Goal: Task Accomplishment & Management: Manage account settings

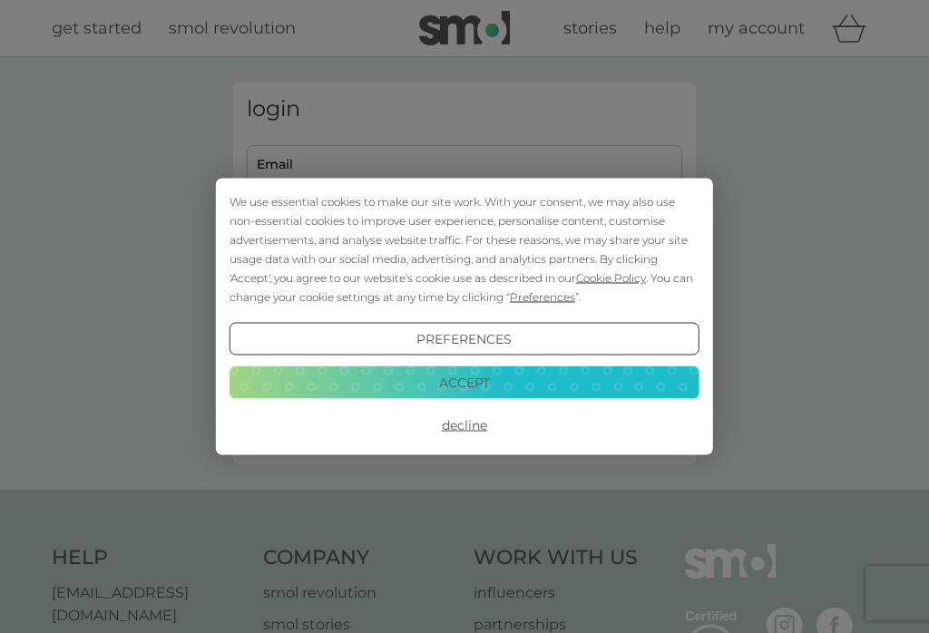
click at [393, 375] on button "Accept" at bounding box center [464, 382] width 470 height 33
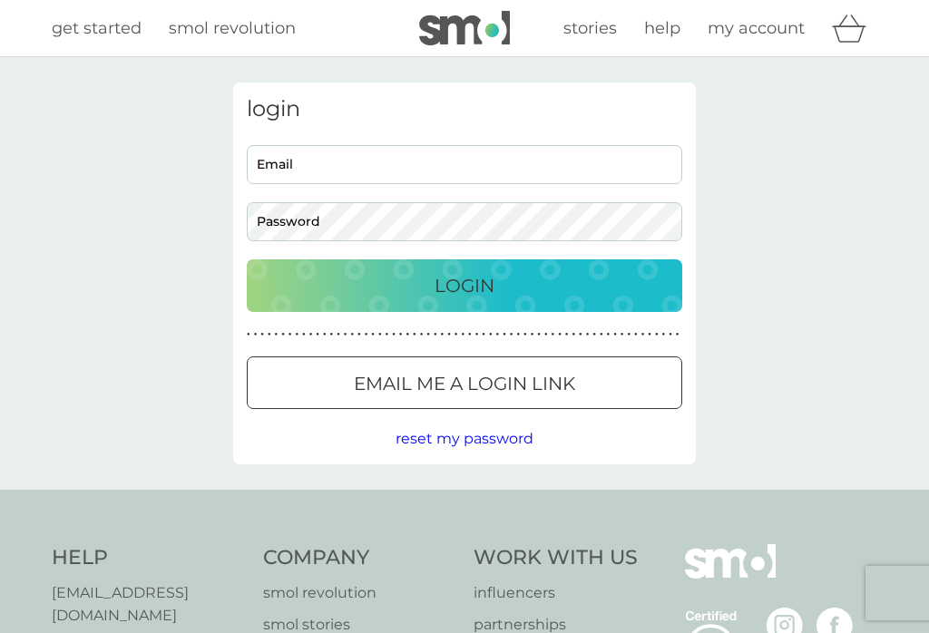
click at [475, 399] on button "Email me a login link" at bounding box center [464, 382] width 435 height 53
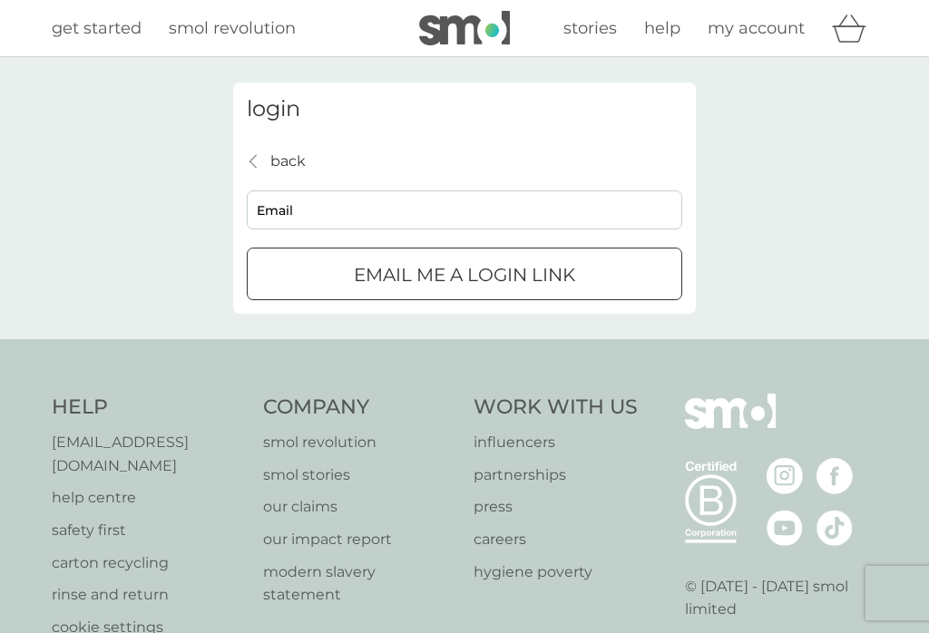
click at [272, 169] on p "back" at bounding box center [287, 162] width 35 height 24
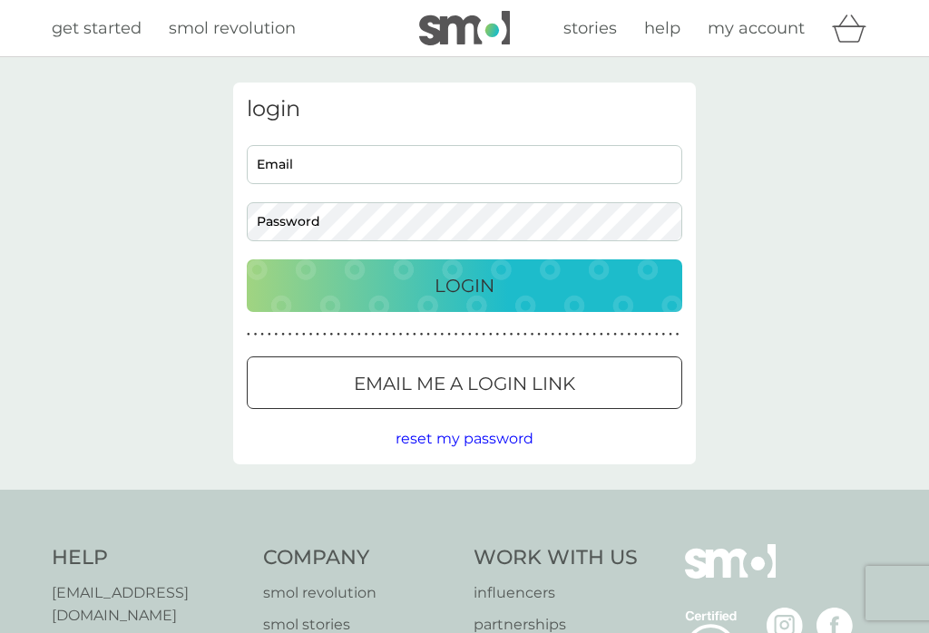
click at [345, 168] on input "Email" at bounding box center [464, 164] width 435 height 39
type input "[EMAIL_ADDRESS][PERSON_NAME][DOMAIN_NAME]"
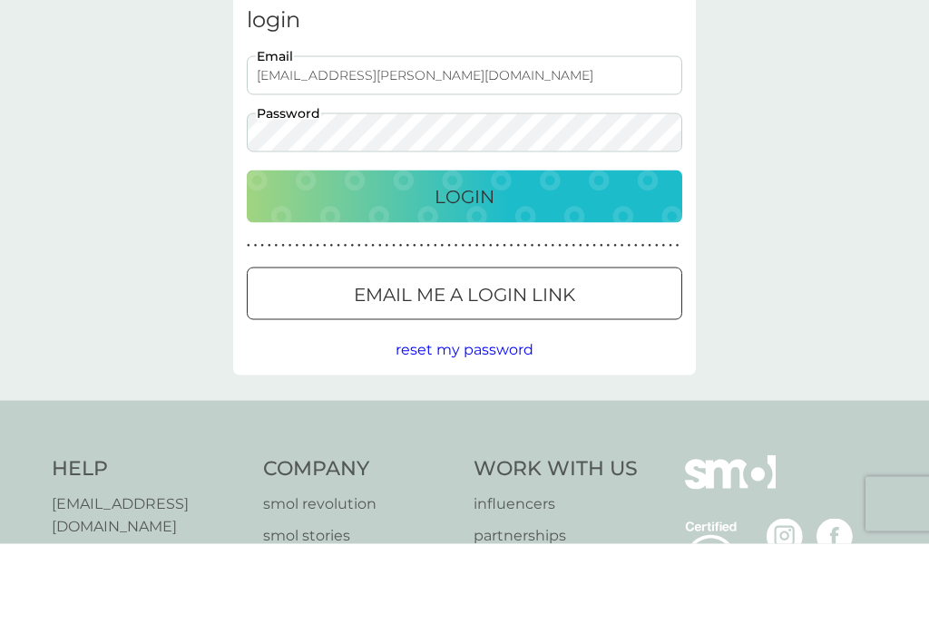
click at [440, 271] on p "Login" at bounding box center [464, 285] width 60 height 29
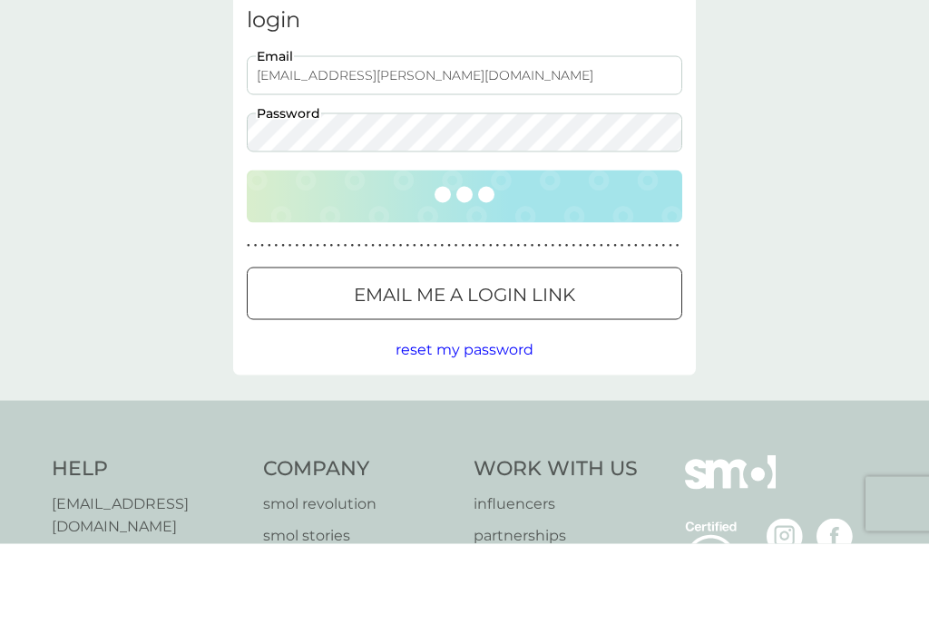
scroll to position [90, 0]
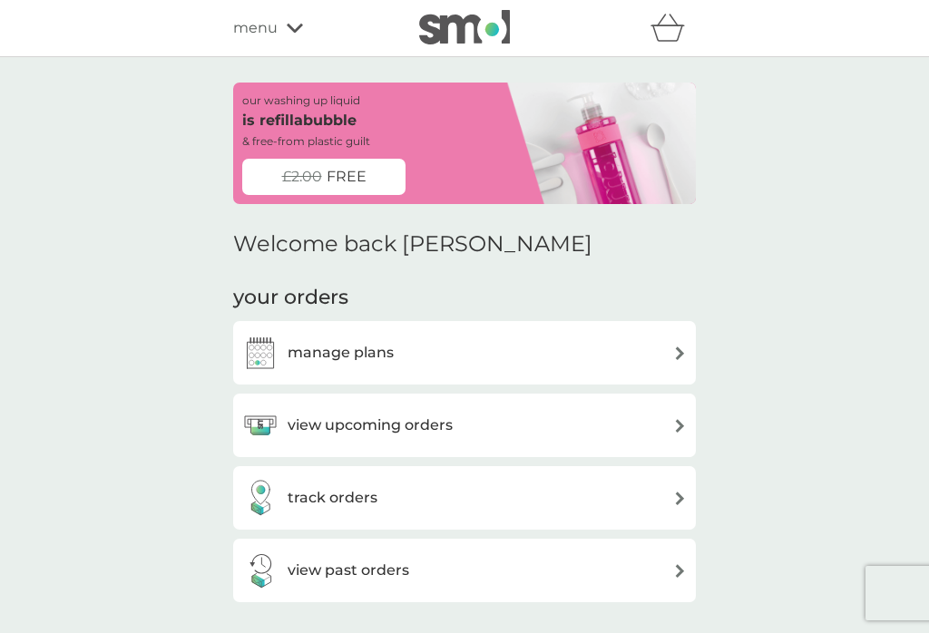
click at [676, 419] on img at bounding box center [680, 426] width 14 height 14
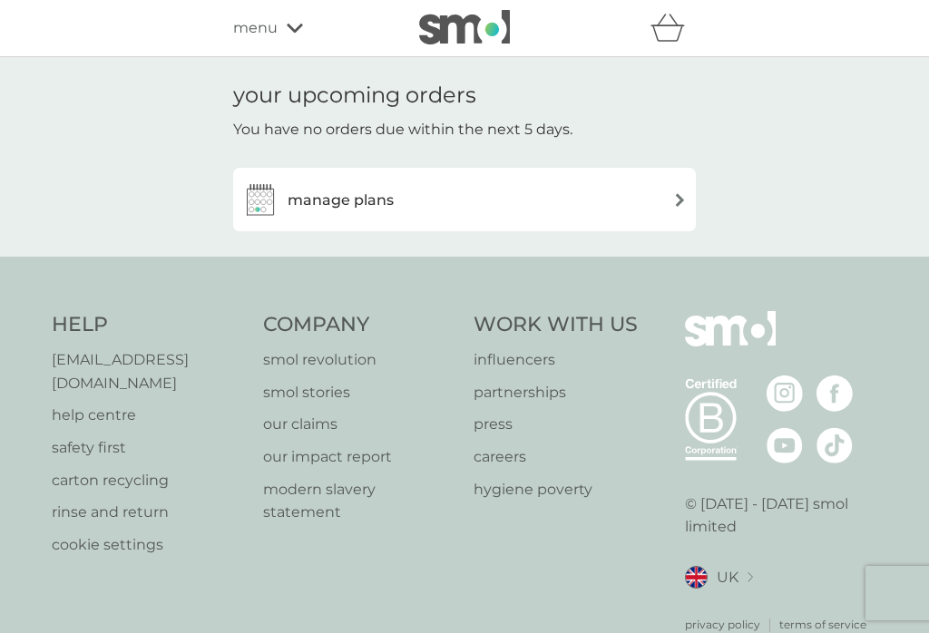
click at [674, 204] on img at bounding box center [680, 200] width 14 height 14
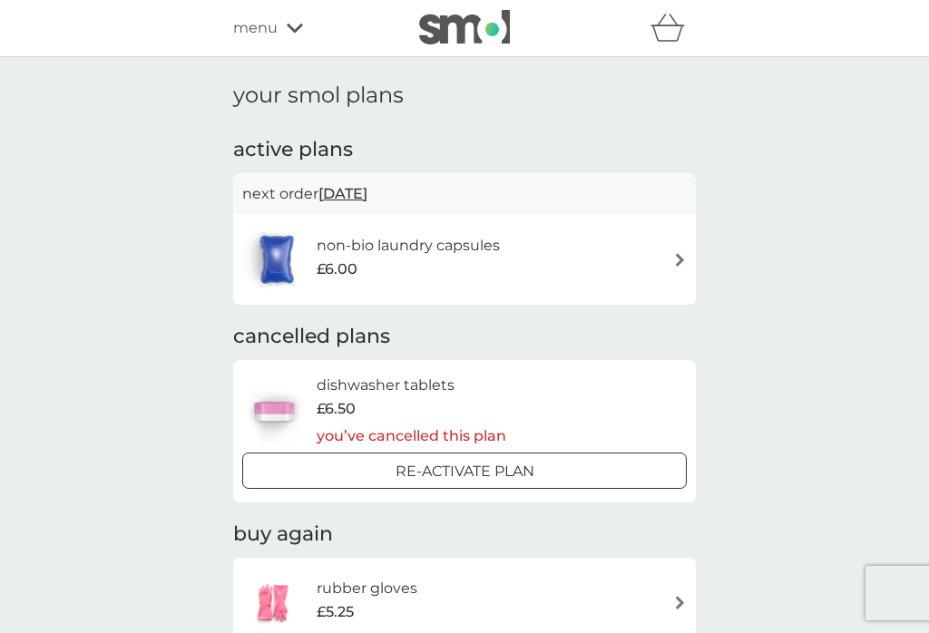
click at [675, 256] on img at bounding box center [680, 260] width 14 height 14
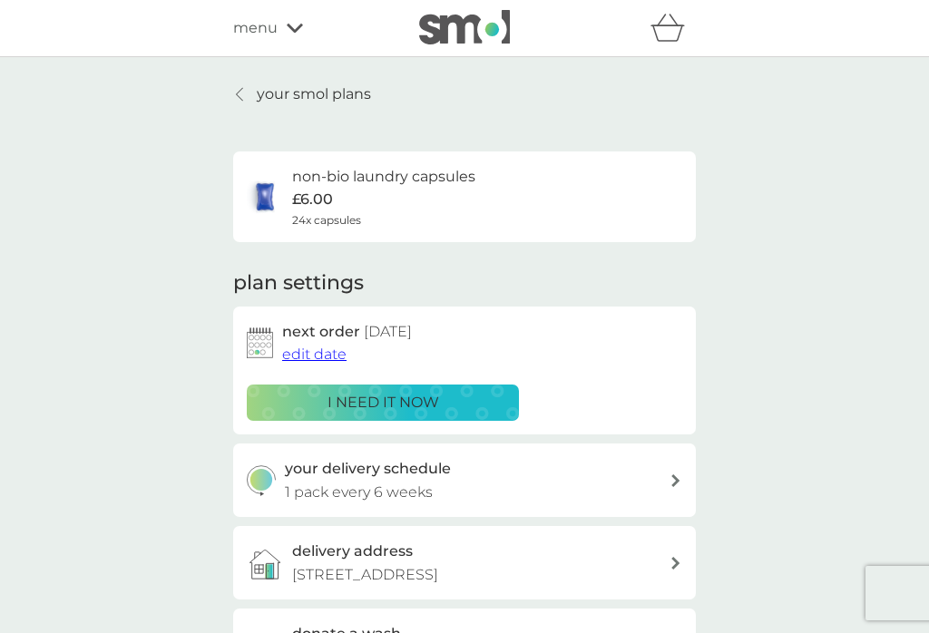
click at [353, 395] on p "i need it now" at bounding box center [383, 403] width 112 height 24
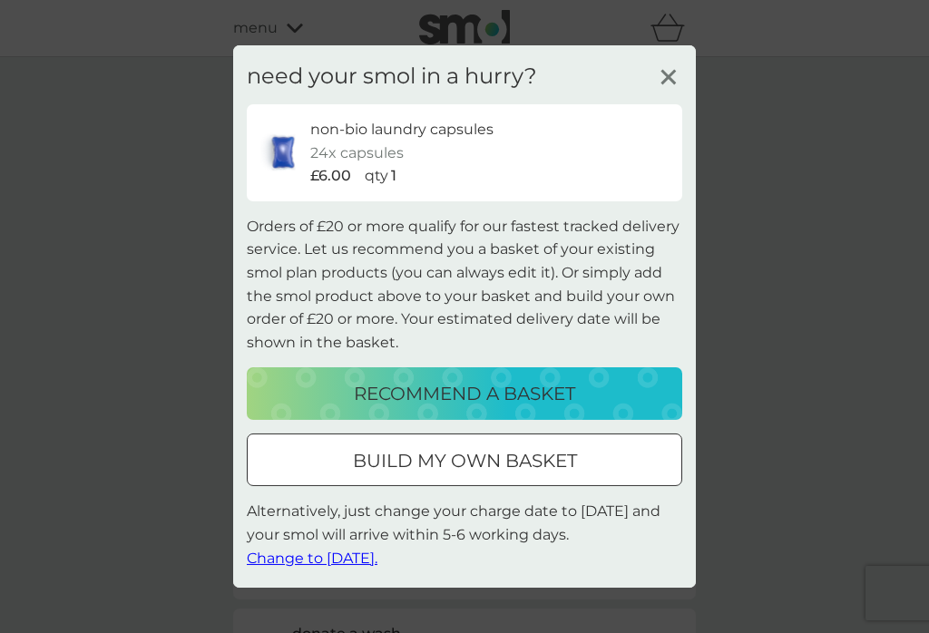
click at [312, 562] on span "Change to [DATE]." at bounding box center [312, 557] width 131 height 17
